Goal: Task Accomplishment & Management: Manage account settings

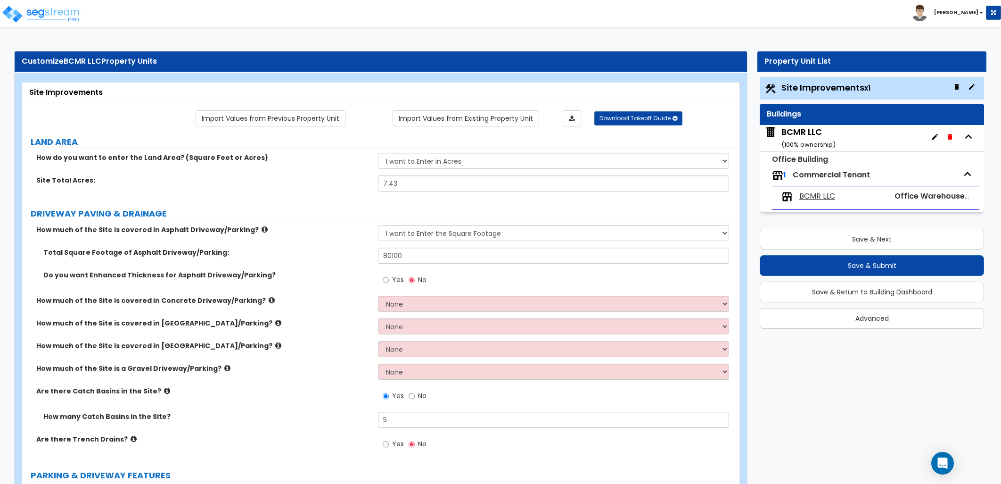
select select "2"
select select "1"
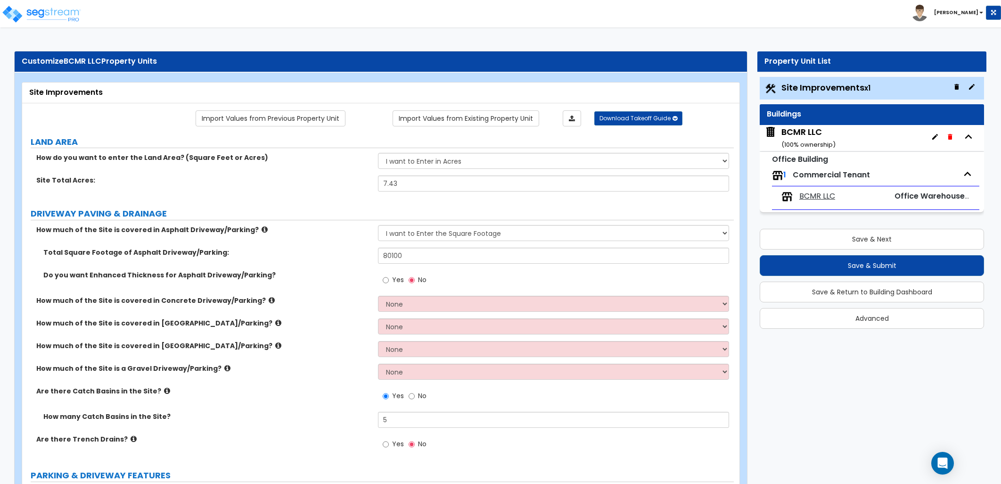
select select "1"
select select "4"
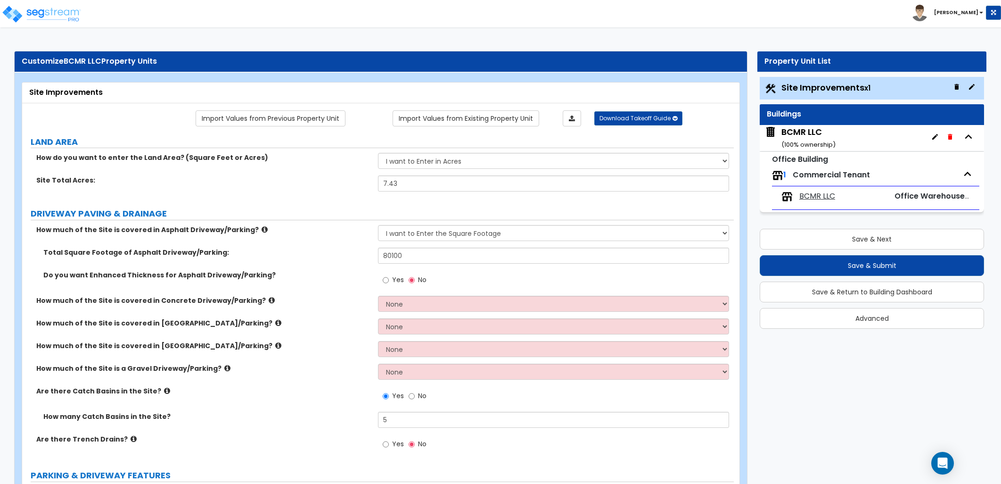
select select "1"
select select "2"
select select "1"
select select "2"
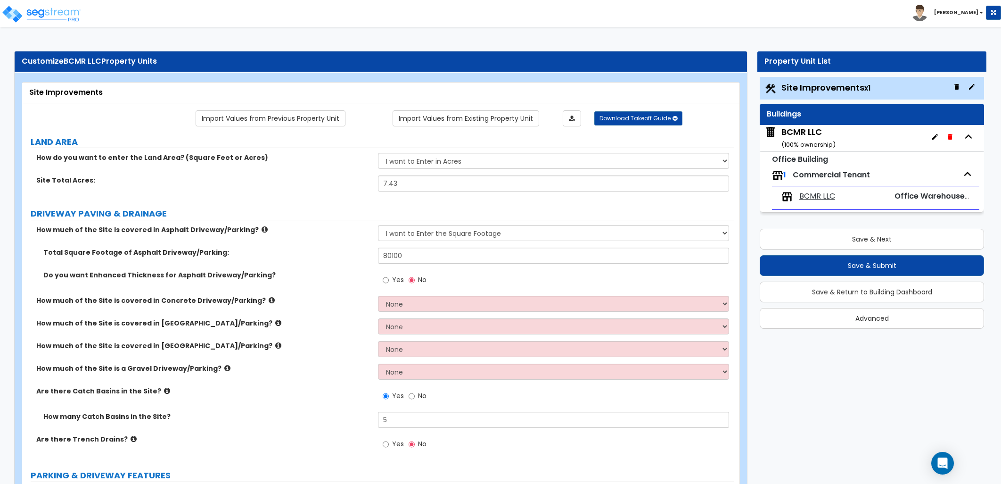
select select "4"
select select "6"
select select "1"
select select "5"
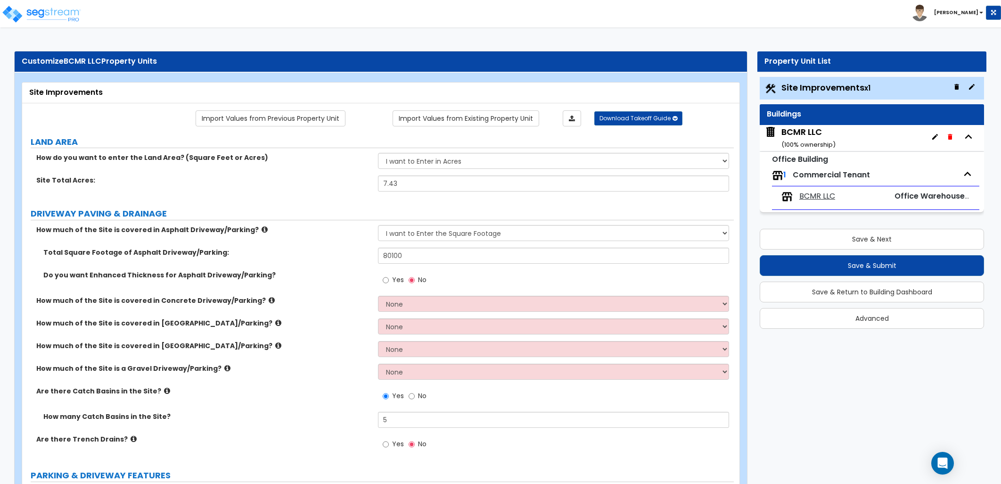
select select "5"
select select "2"
select select "1"
select select "4"
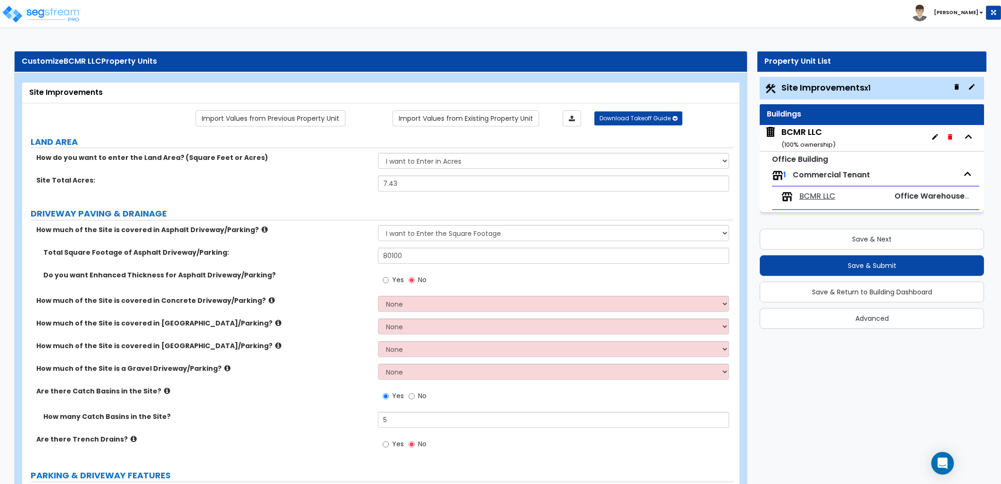
scroll to position [157, 0]
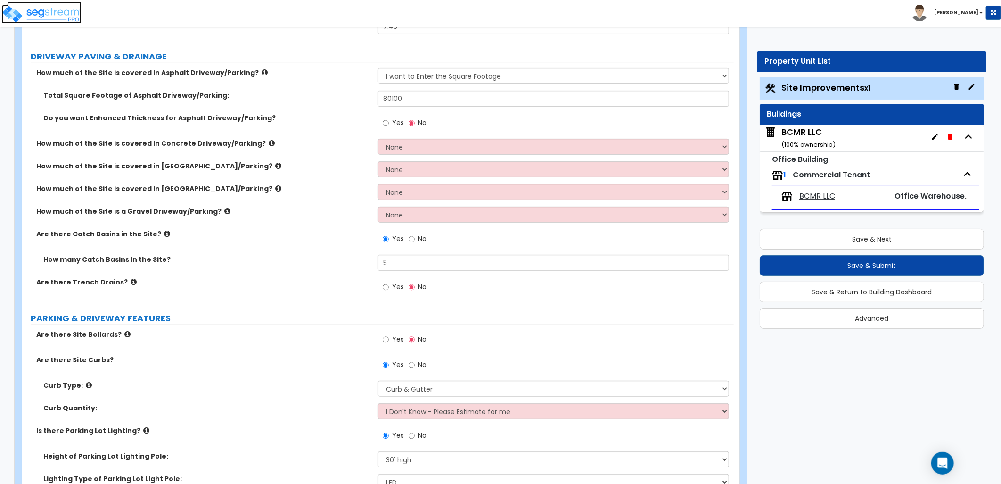
click at [45, 10] on img at bounding box center [41, 14] width 80 height 19
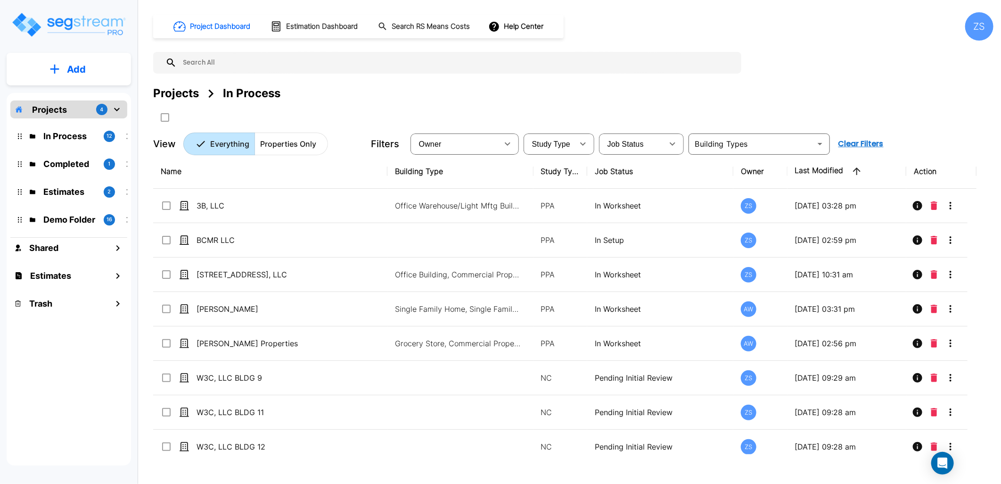
click at [978, 31] on div "ZS" at bounding box center [980, 26] width 28 height 28
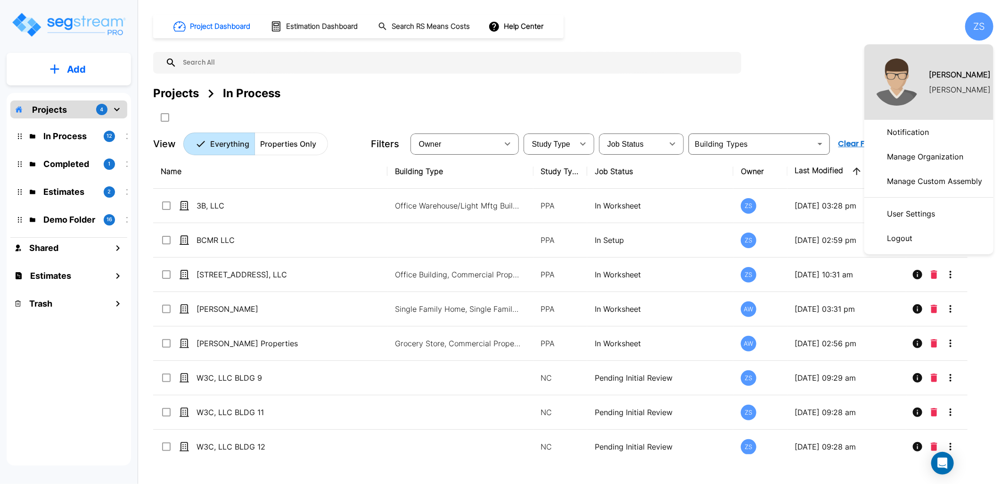
click at [940, 158] on p "Manage Organization" at bounding box center [926, 156] width 84 height 19
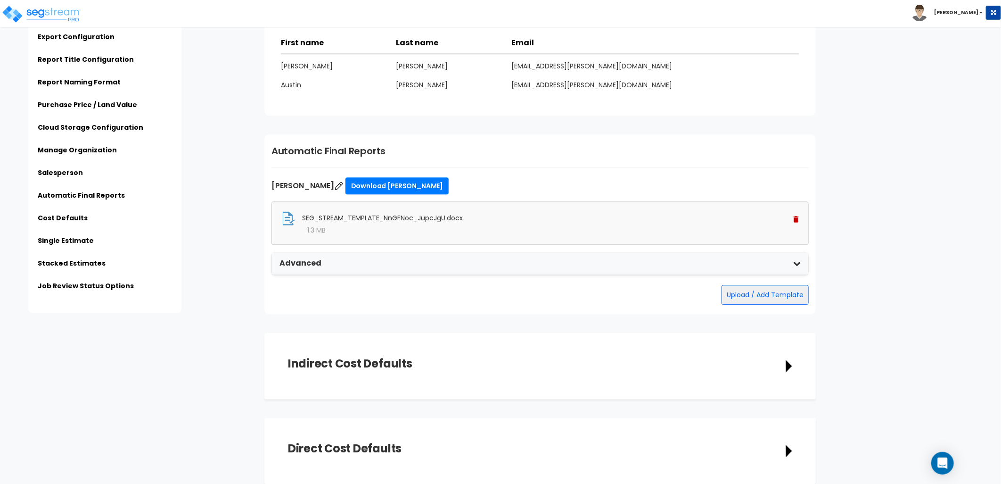
scroll to position [1571, 0]
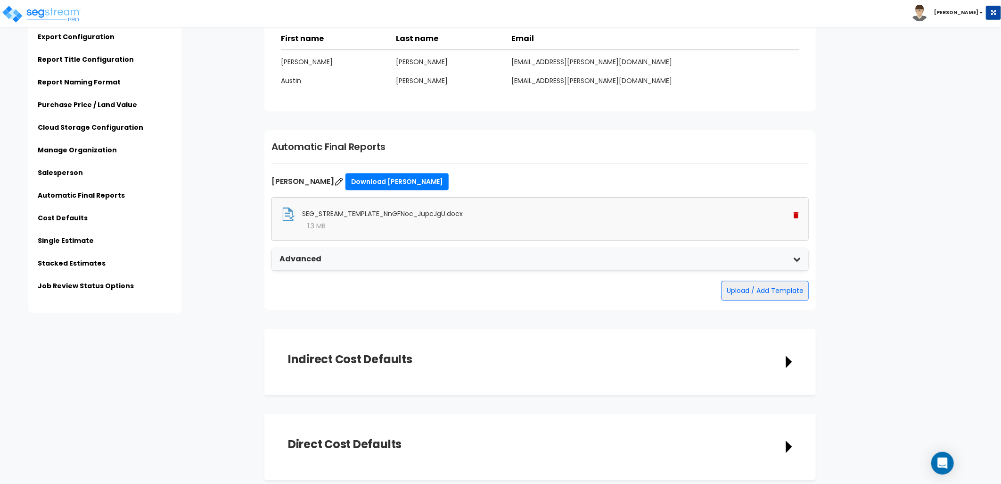
click at [797, 213] on img at bounding box center [796, 215] width 5 height 7
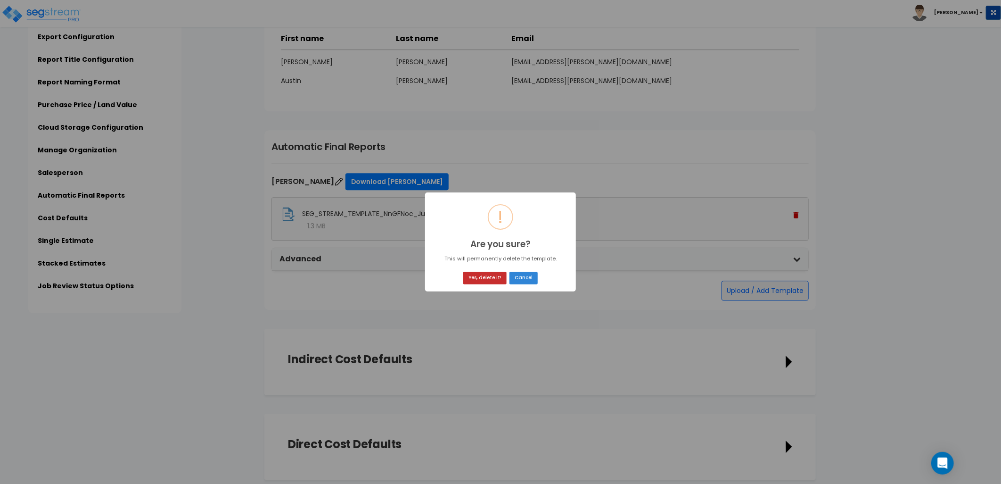
click at [484, 279] on button "Yes, delete it!" at bounding box center [484, 278] width 43 height 13
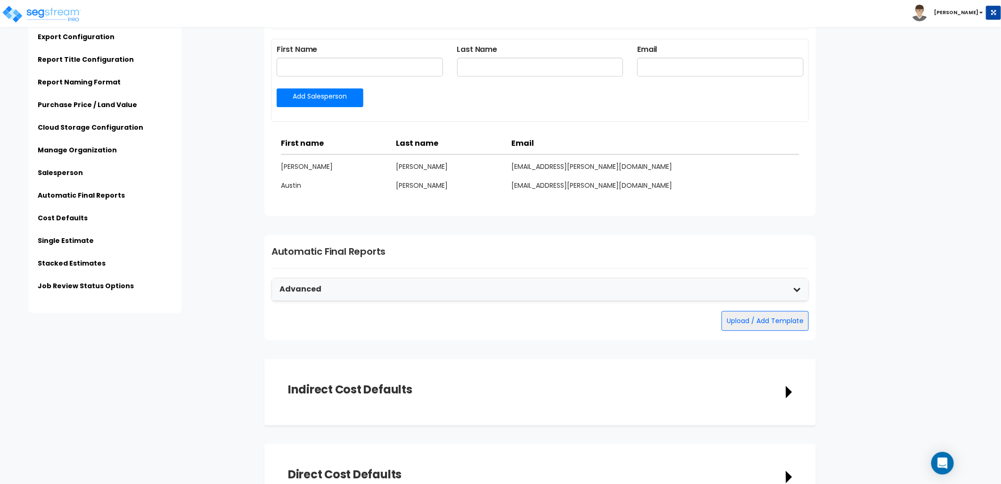
scroll to position [1571, 0]
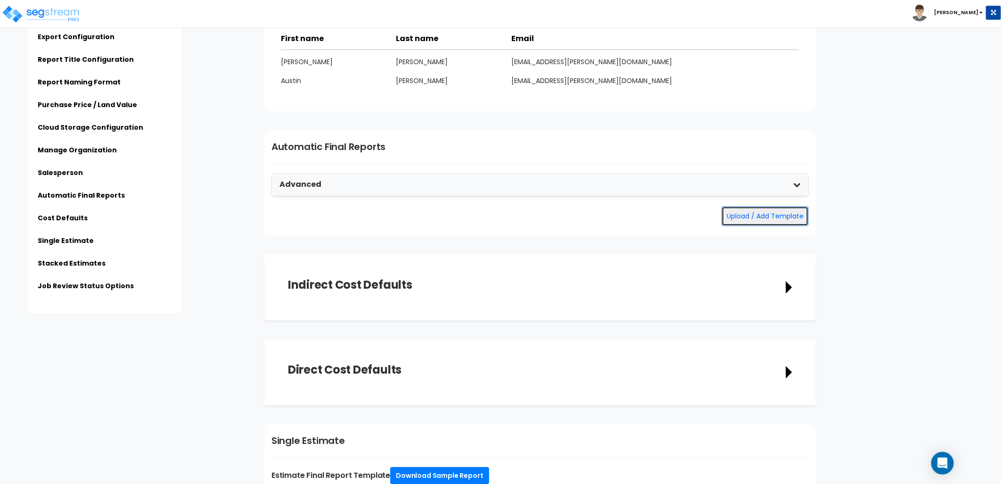
click at [743, 216] on button "Upload / Add Template" at bounding box center [765, 216] width 87 height 20
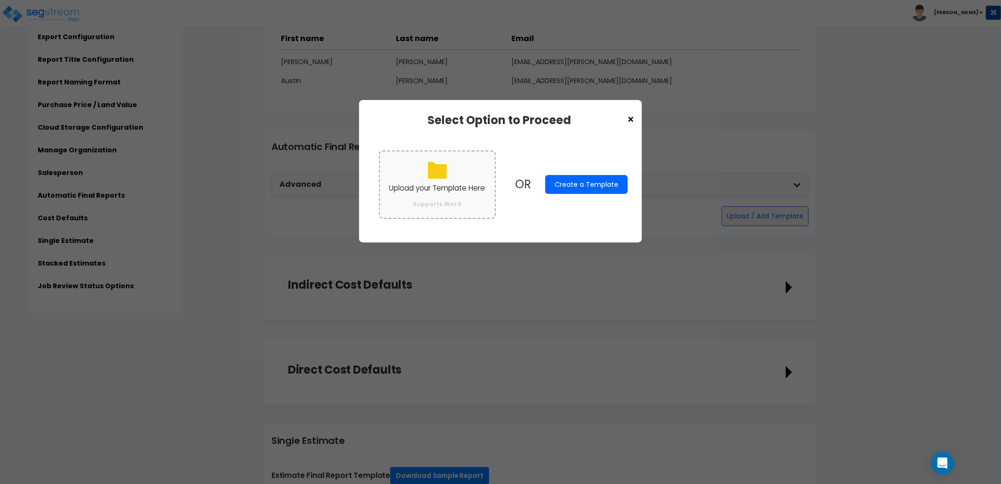
click at [444, 189] on p "Upload your Template Here" at bounding box center [437, 188] width 96 height 12
click at [0, 0] on input "Upload your Template Here Supports Word" at bounding box center [0, 0] width 0 height 0
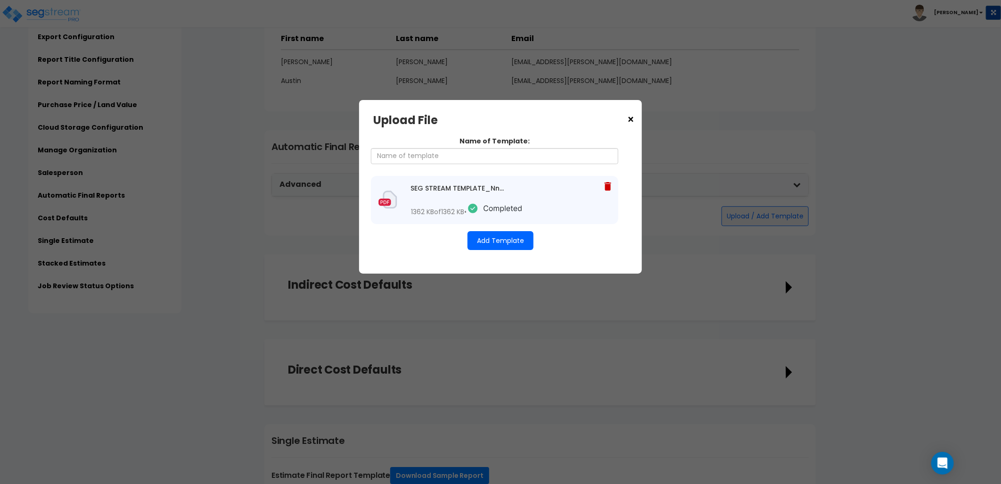
click at [499, 242] on button "Add Template" at bounding box center [501, 240] width 66 height 19
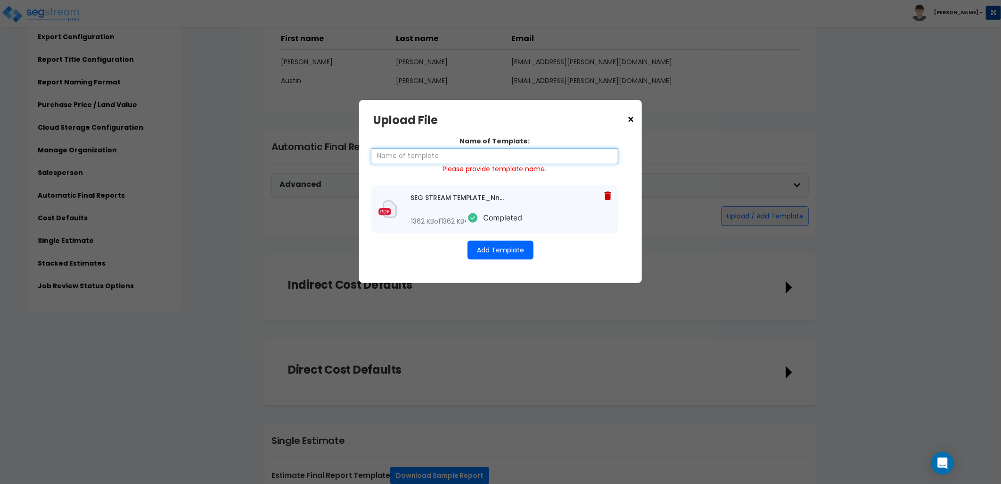
click at [435, 157] on input "Name of Template:" at bounding box center [495, 156] width 248 height 16
type input "[PERSON_NAME]"
click at [516, 256] on button "Add Template" at bounding box center [501, 249] width 66 height 19
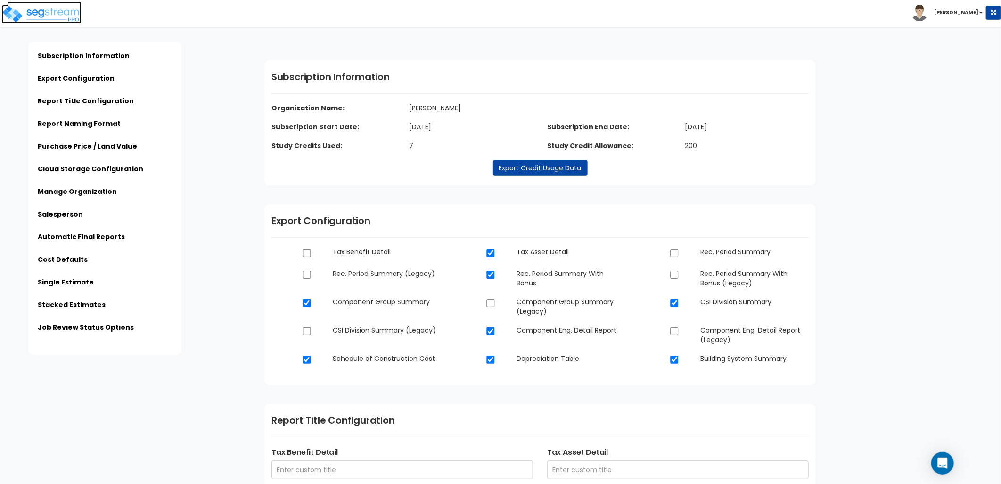
click at [62, 20] on img at bounding box center [41, 14] width 80 height 19
